Goal: Navigation & Orientation: Find specific page/section

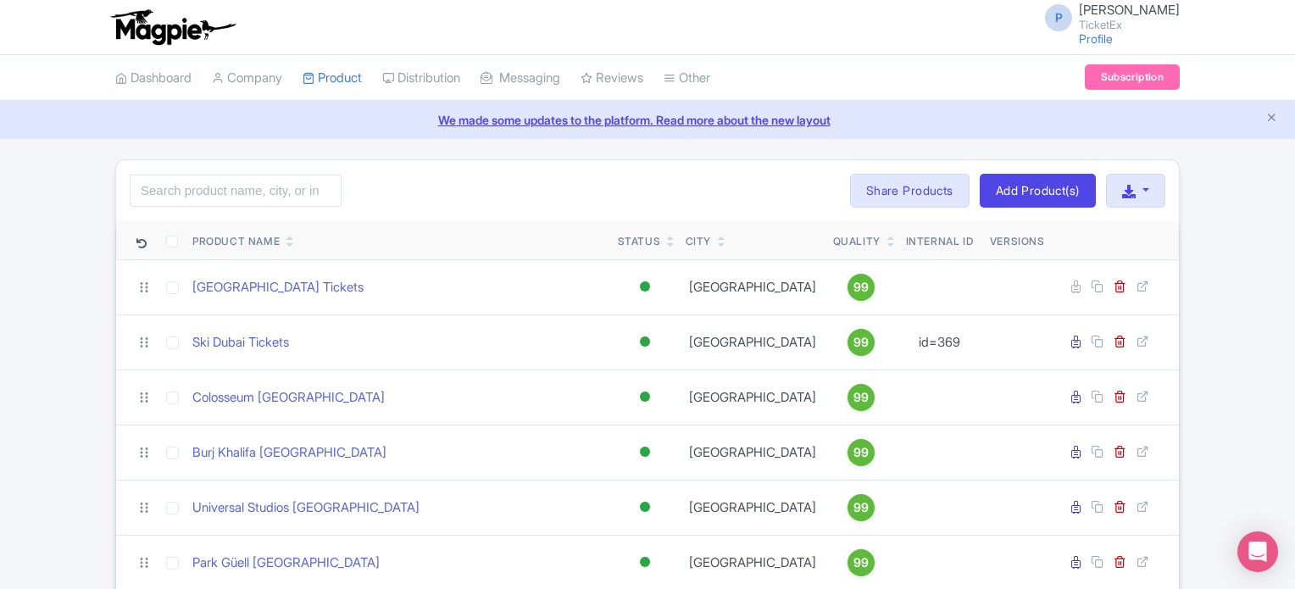
scroll to position [2136, 0]
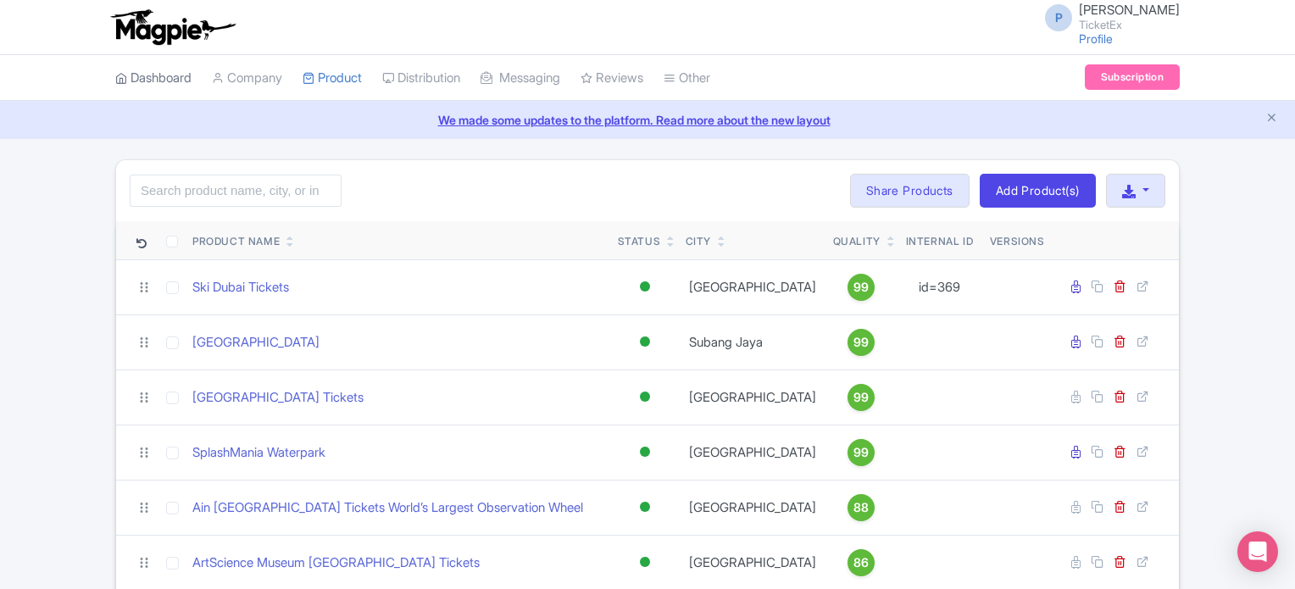
click at [155, 80] on link "Dashboard" at bounding box center [153, 78] width 76 height 47
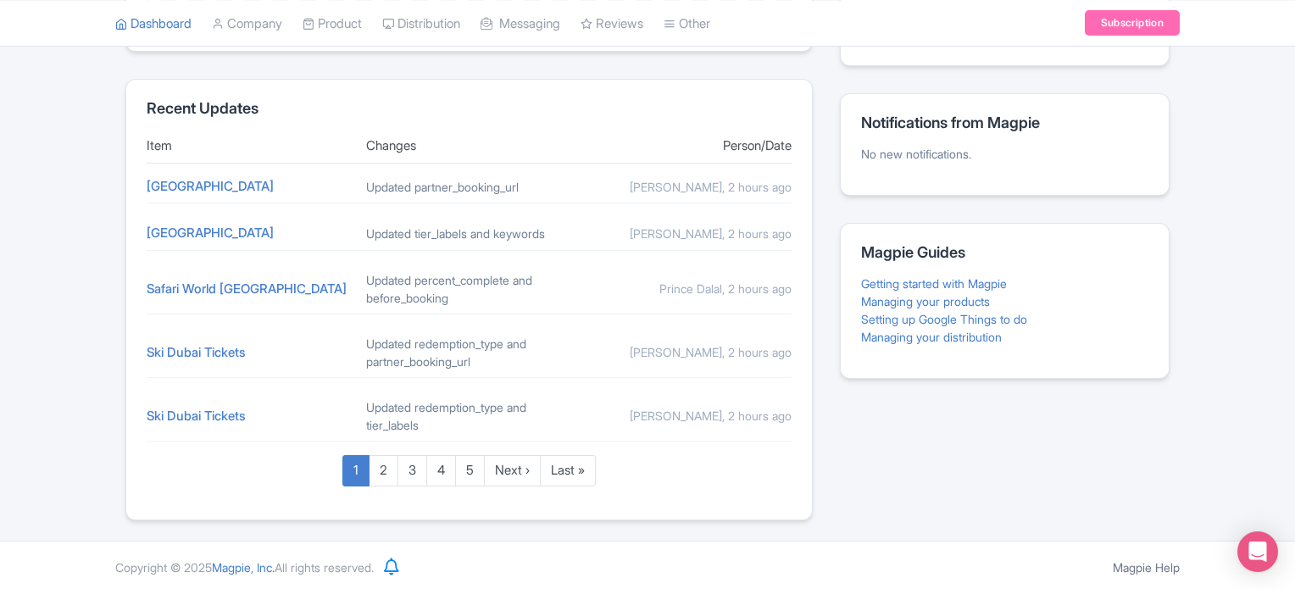
scroll to position [668, 0]
click at [385, 463] on link "2" at bounding box center [384, 470] width 30 height 31
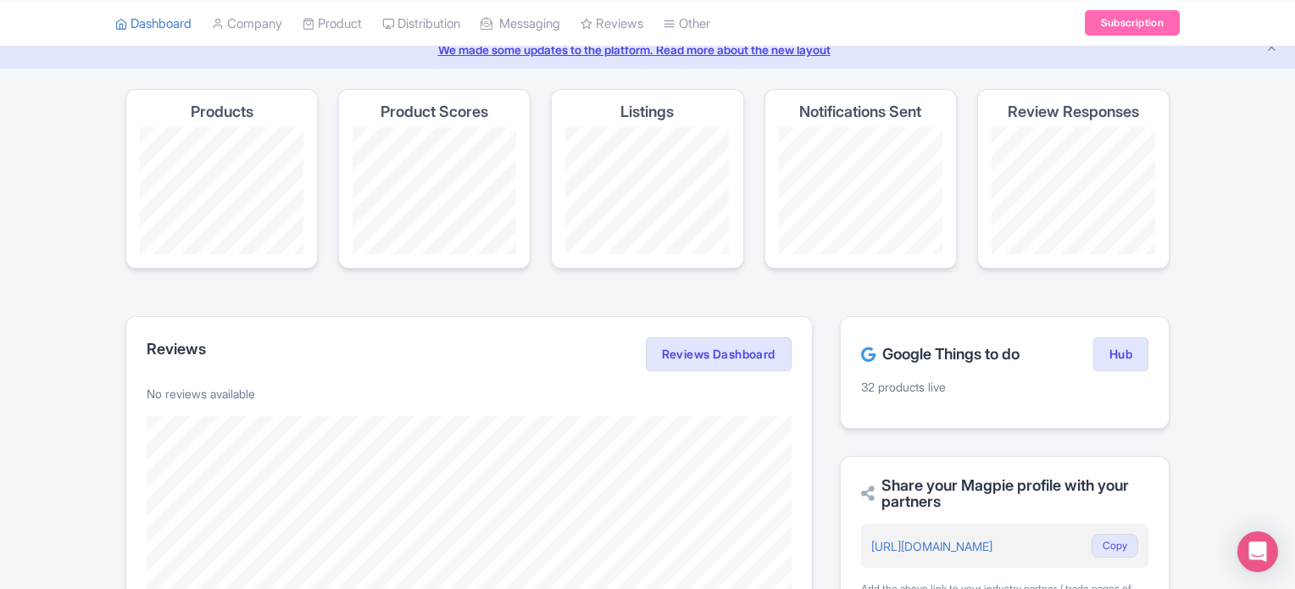
scroll to position [71, 0]
click at [1117, 347] on link "Hub" at bounding box center [1120, 353] width 55 height 34
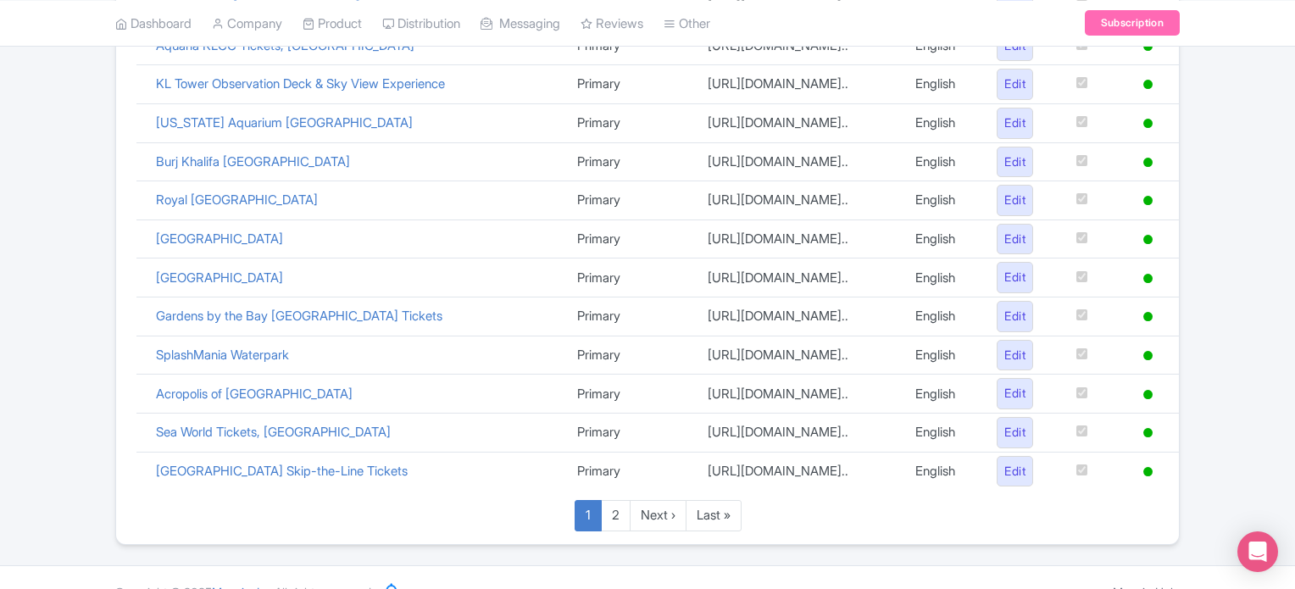
scroll to position [844, 0]
click at [616, 501] on link "2" at bounding box center [616, 515] width 30 height 31
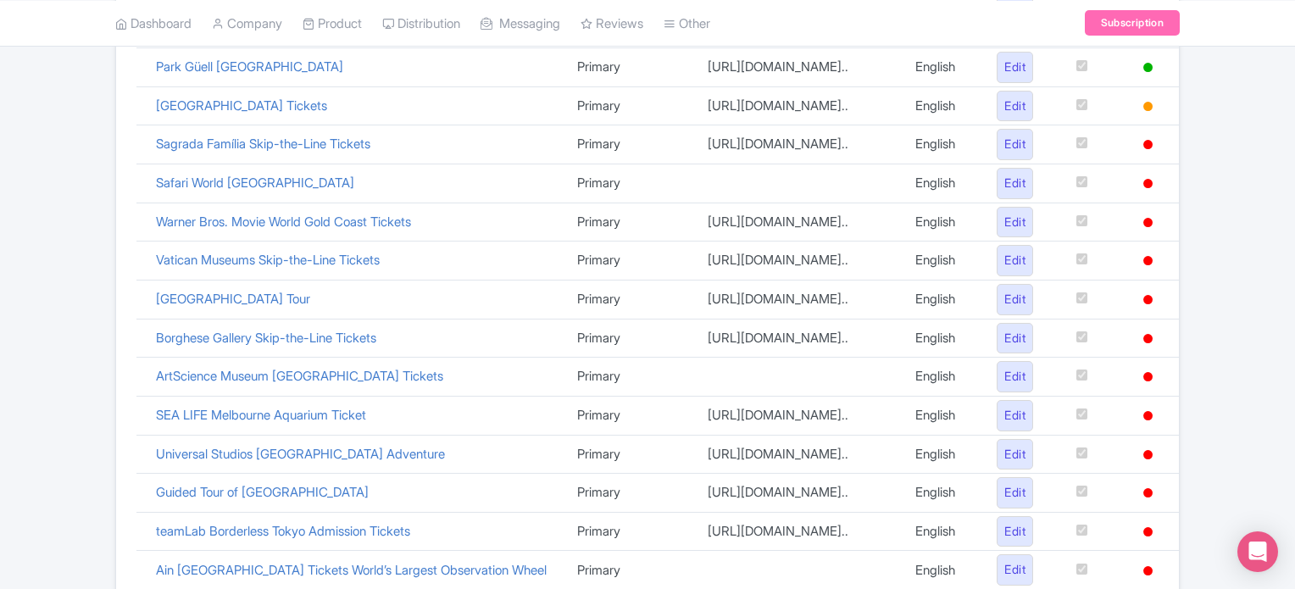
scroll to position [534, 0]
